Goal: Transaction & Acquisition: Purchase product/service

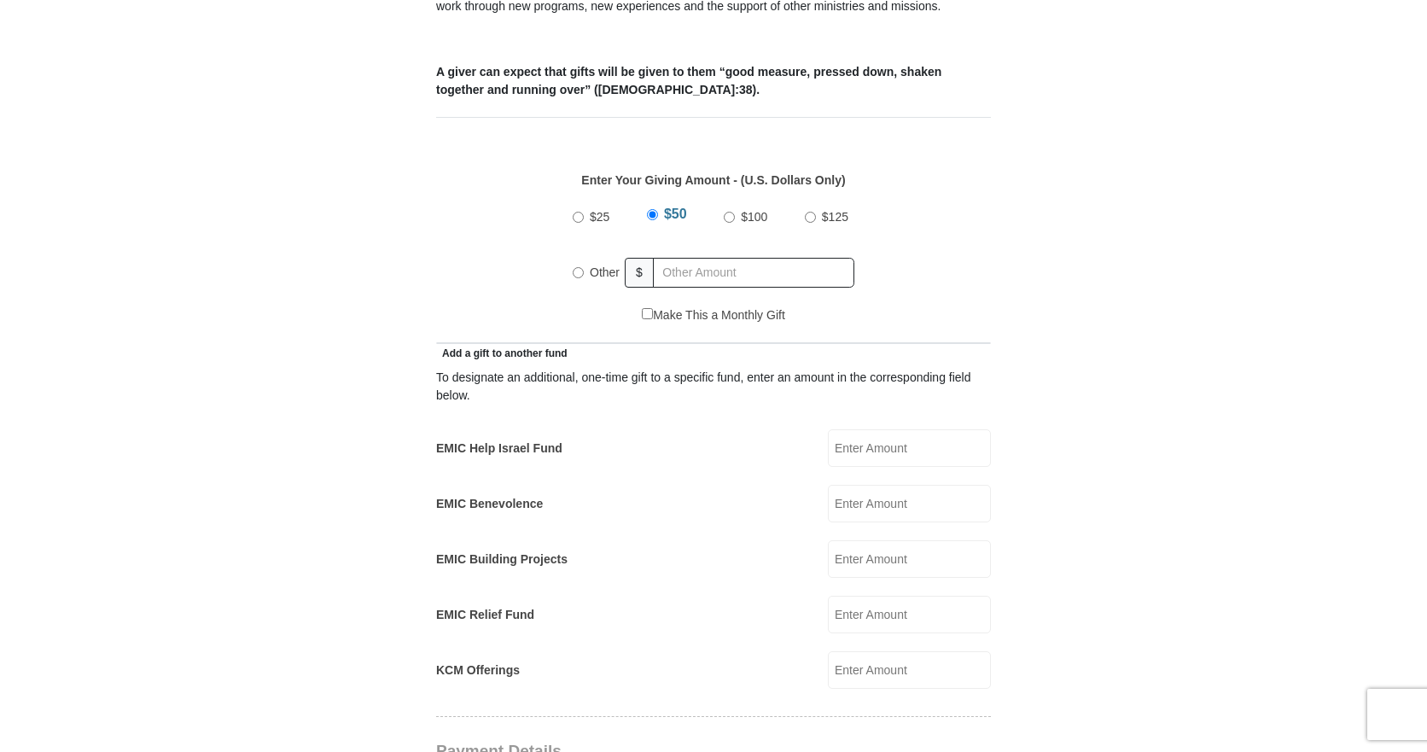
click at [583, 267] on input "Other" at bounding box center [578, 272] width 11 height 11
radio input "true"
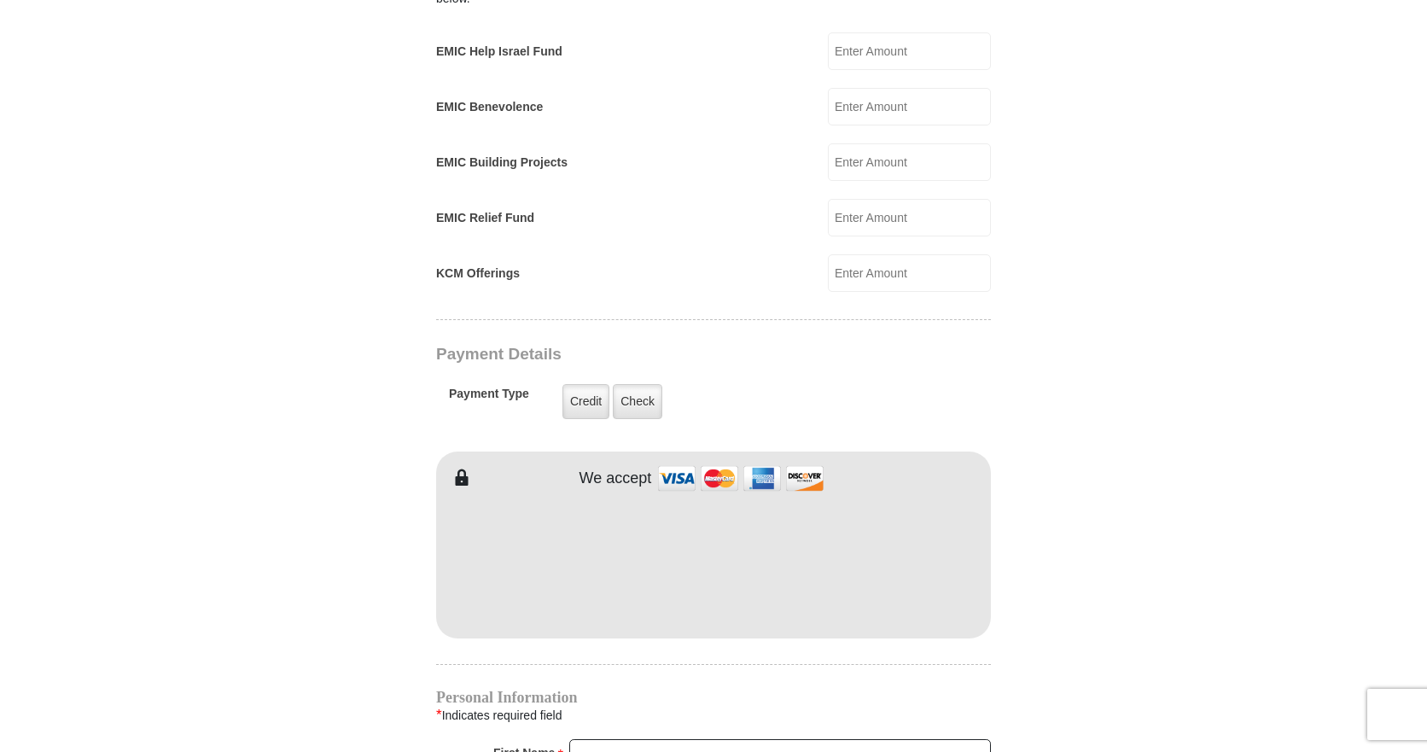
scroll to position [1109, 0]
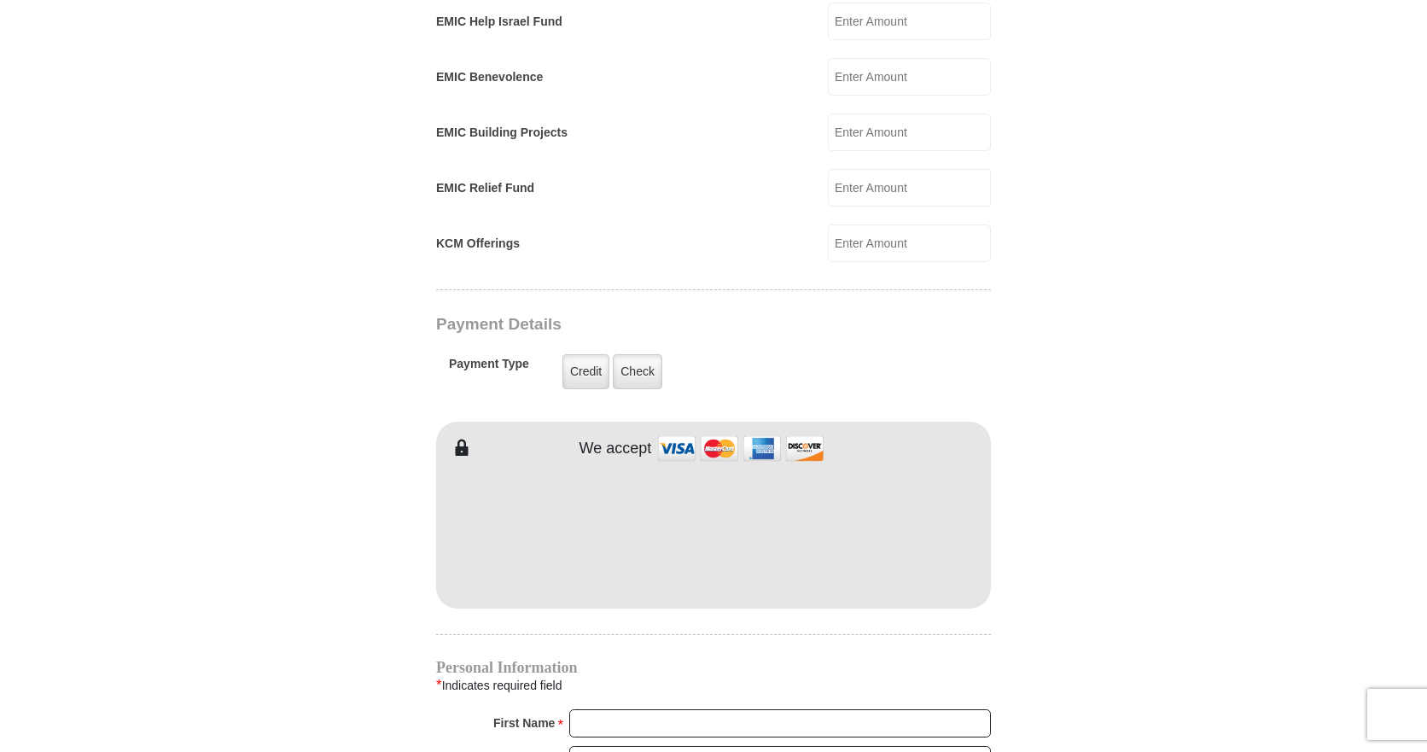
type input "858"
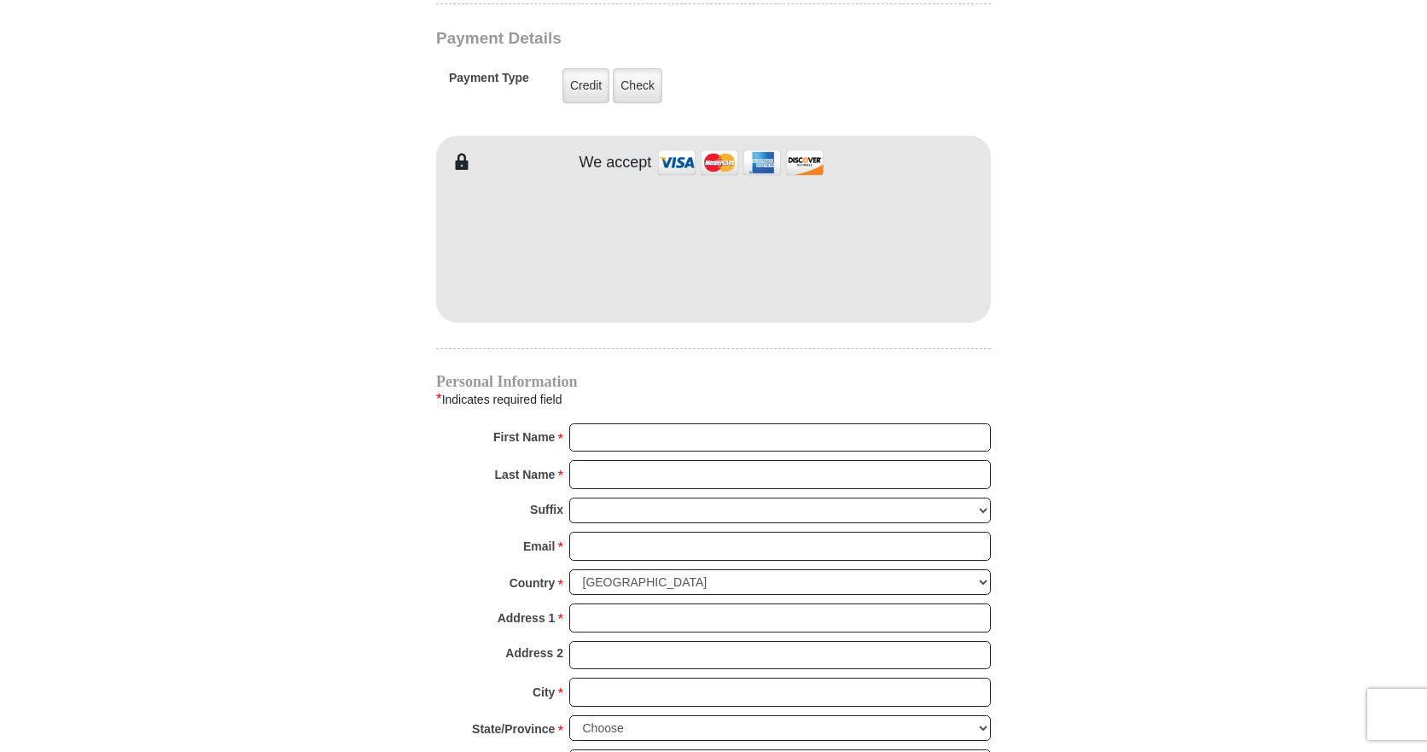
scroll to position [1451, 0]
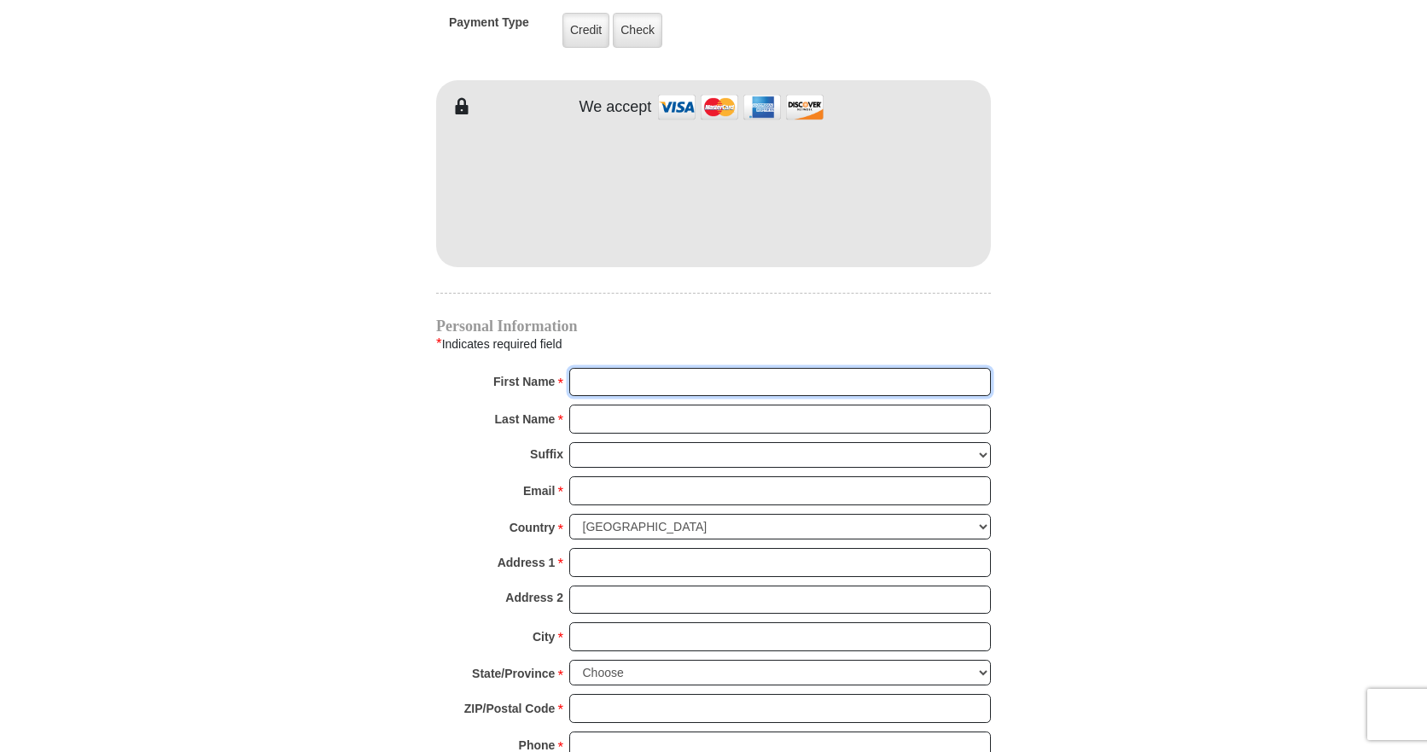
click at [595, 368] on input "First Name *" at bounding box center [780, 382] width 422 height 29
type input "[PERSON_NAME]"
click at [605, 405] on input "Last Name *" at bounding box center [780, 418] width 422 height 29
type input "[PERSON_NAME]"
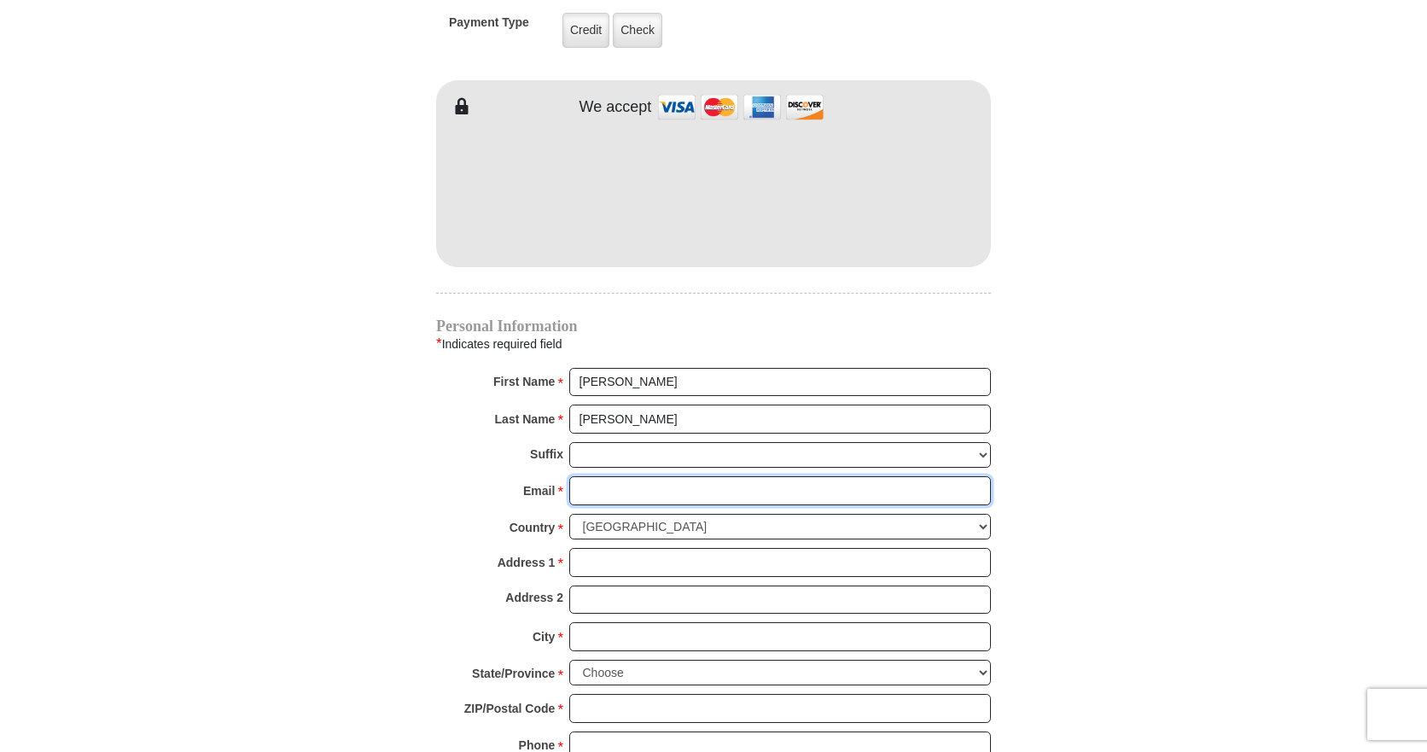
click at [649, 476] on input "Email *" at bounding box center [780, 490] width 422 height 29
type input "[EMAIL_ADDRESS][DOMAIN_NAME]"
type input "1025 Twisting Ridge Ter"
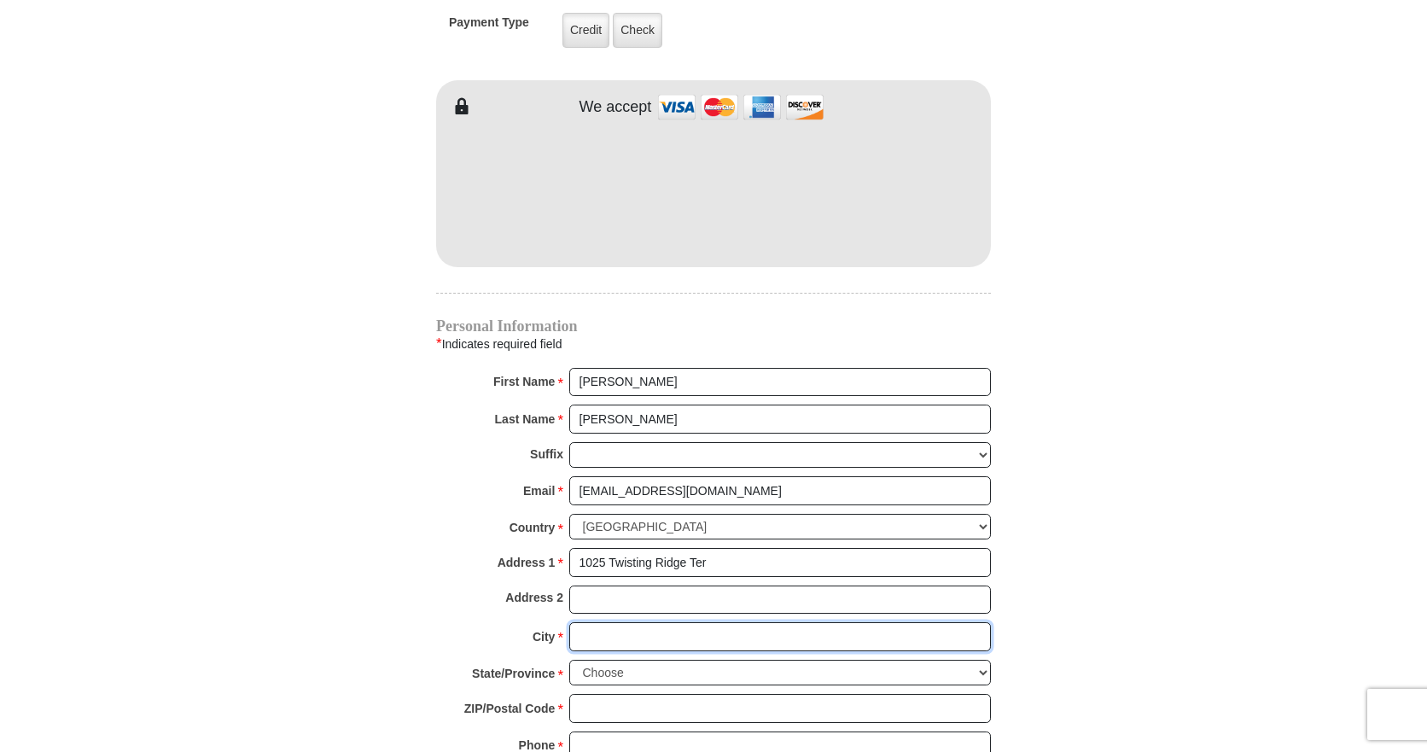
type input "Haslet"
select select "[GEOGRAPHIC_DATA]"
type input "76052"
type input "9365207656"
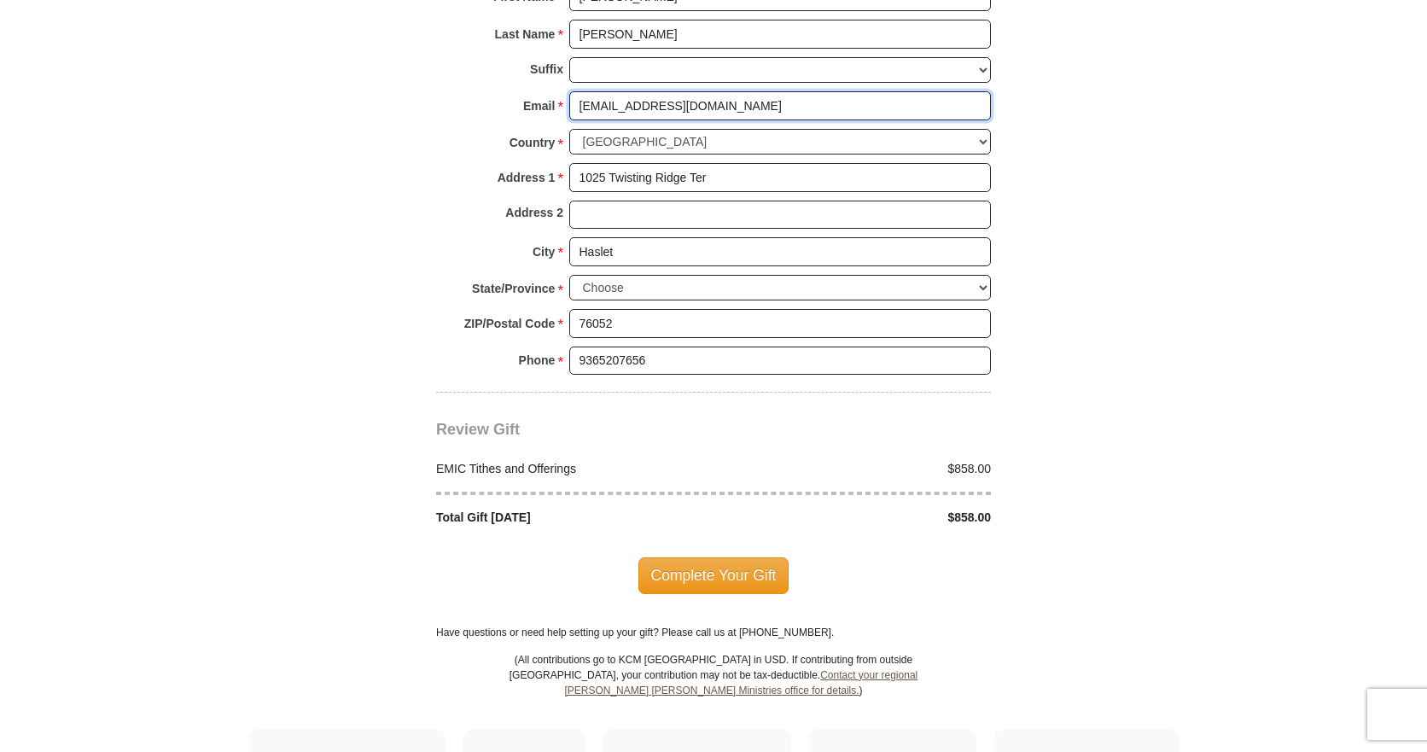
scroll to position [1877, 0]
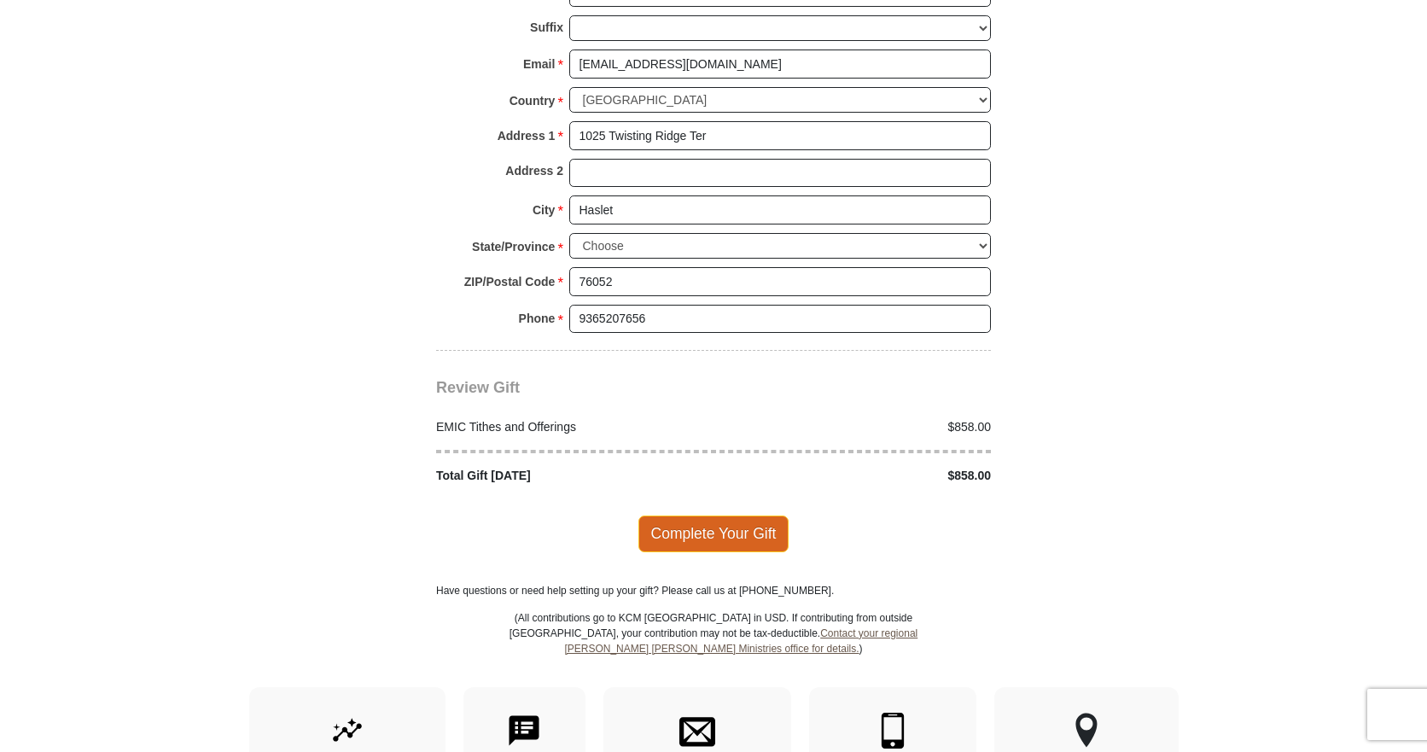
click at [707, 519] on span "Complete Your Gift" at bounding box center [713, 533] width 151 height 36
